Goal: Find specific page/section: Find specific page/section

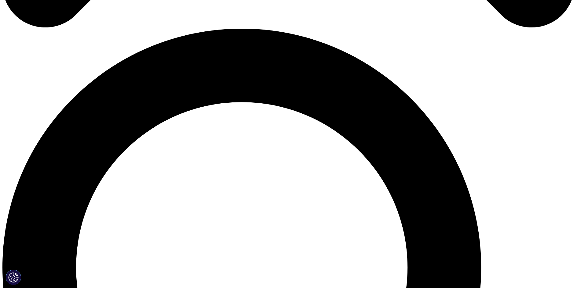
scroll to position [549, 0]
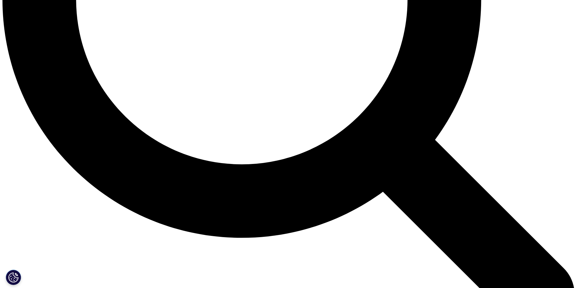
scroll to position [822, 0]
